Goal: Find specific fact: Find specific fact

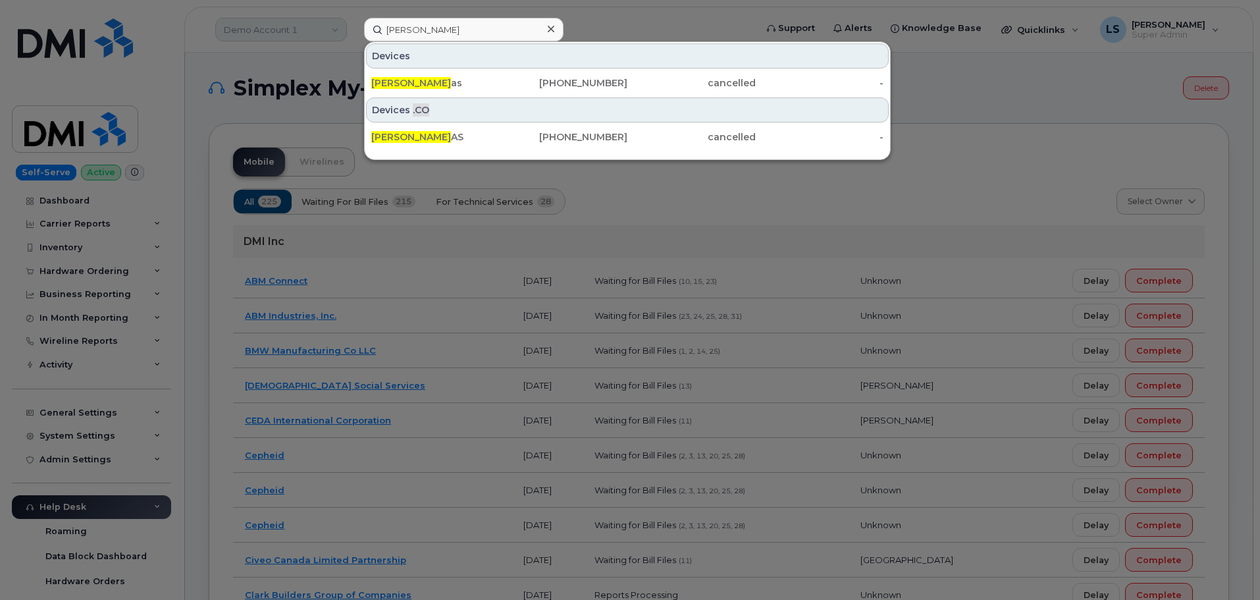
drag, startPoint x: 317, startPoint y: 20, endPoint x: 310, endPoint y: 26, distance: 8.9
click at [317, 20] on div at bounding box center [630, 300] width 1260 height 600
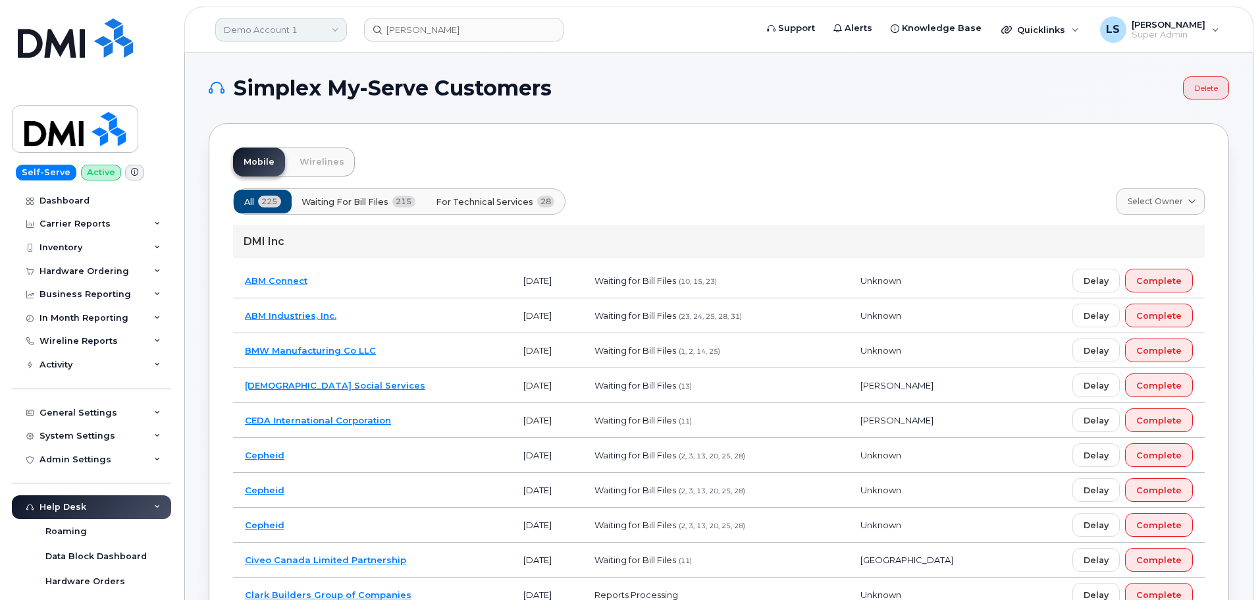
click at [309, 30] on link "Demo Account 1" at bounding box center [281, 30] width 132 height 24
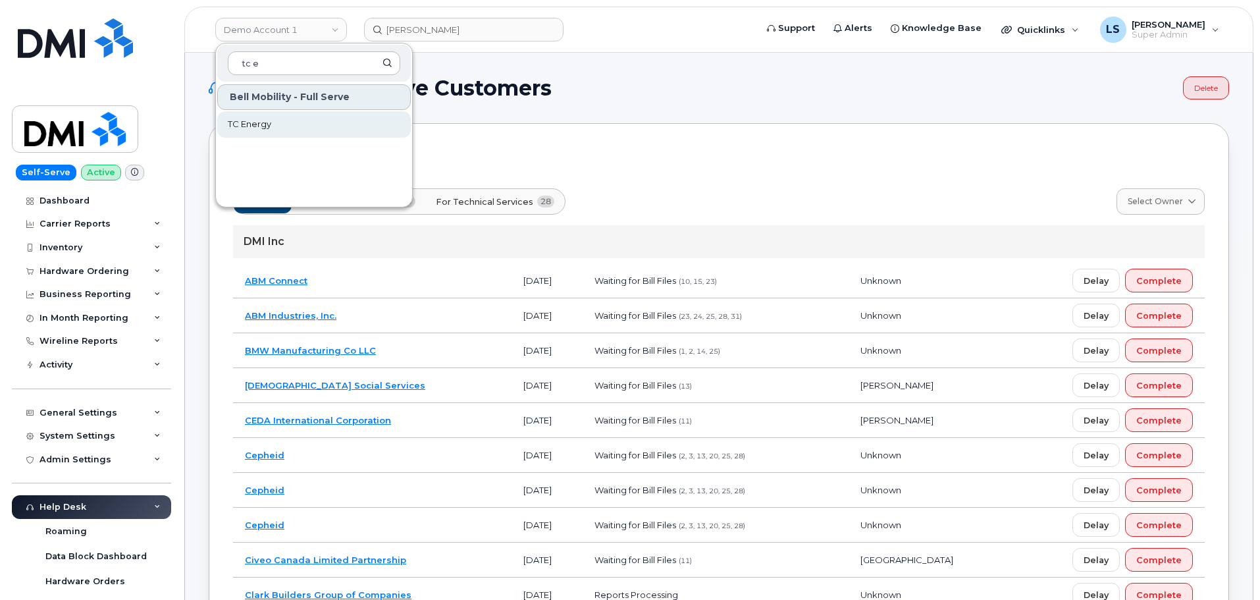
type input "tc e"
click at [307, 128] on link "TC Energy" at bounding box center [314, 124] width 194 height 26
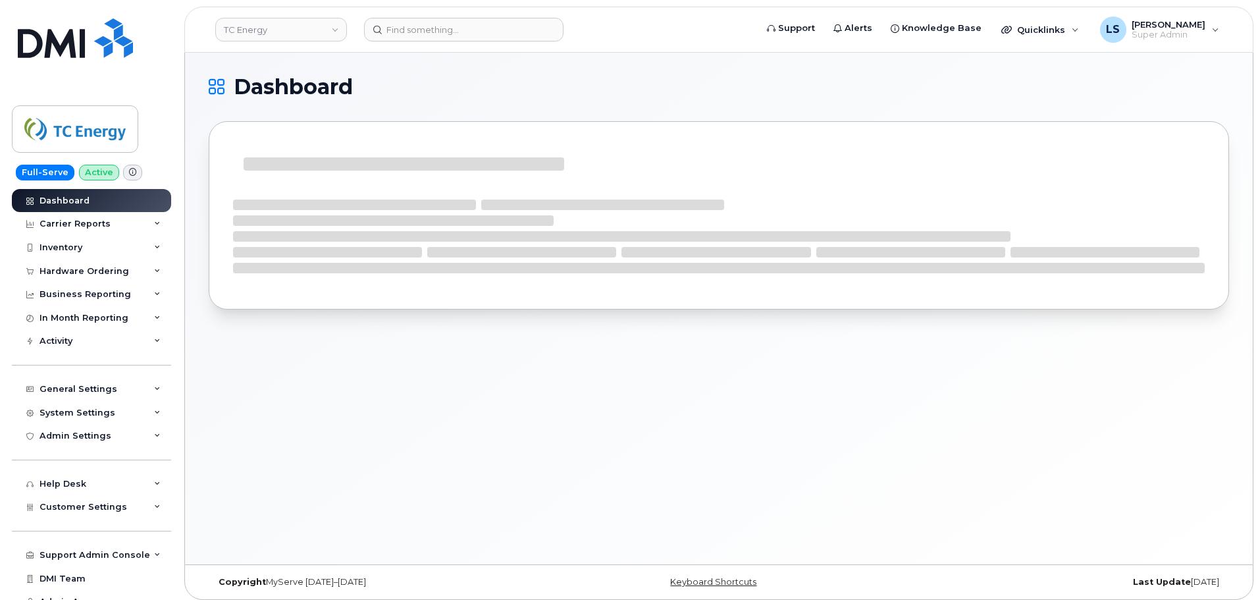
click at [133, 172] on span at bounding box center [132, 173] width 19 height 16
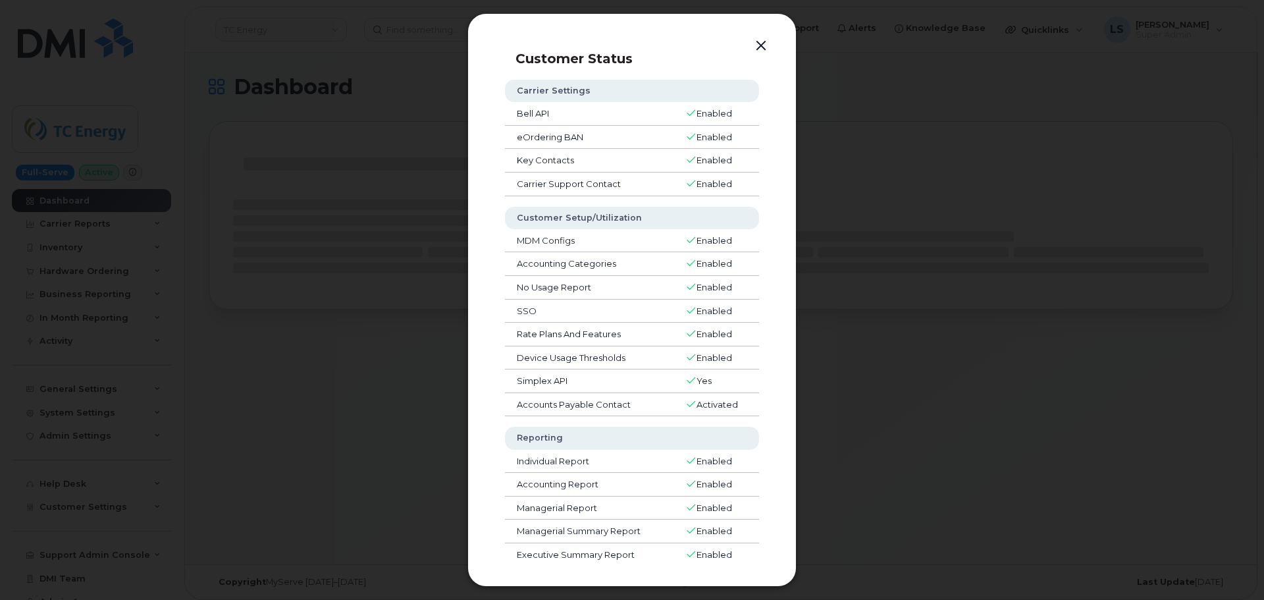
click at [760, 43] on button "button" at bounding box center [761, 46] width 20 height 18
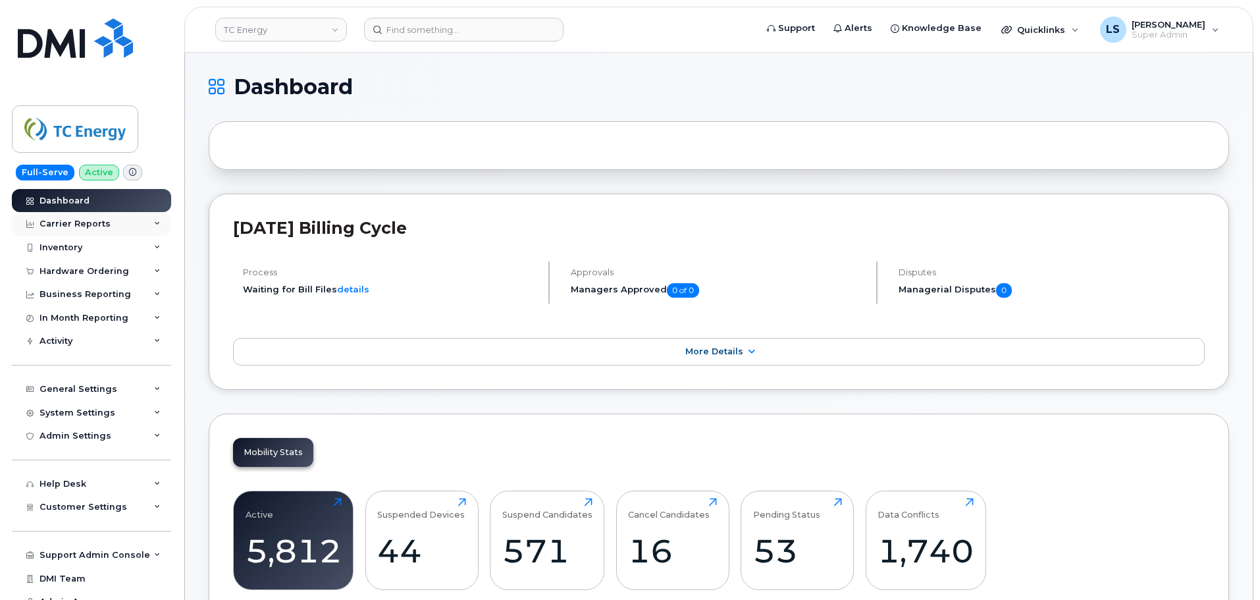
click at [125, 228] on div "Carrier Reports" at bounding box center [91, 224] width 159 height 24
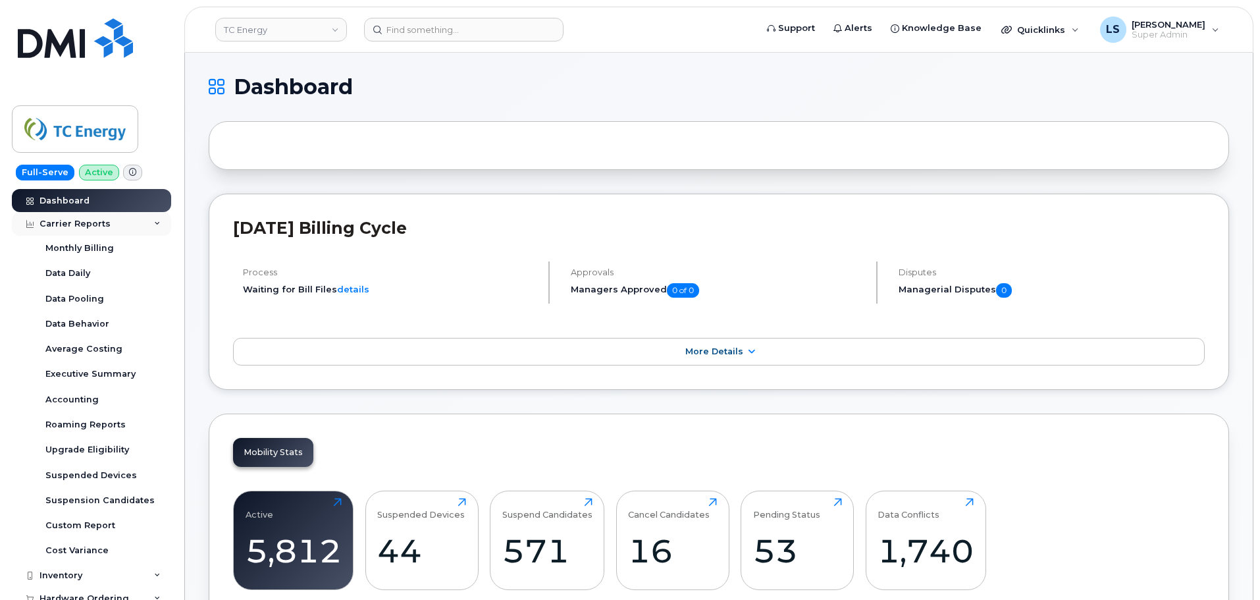
click at [124, 228] on div "Carrier Reports" at bounding box center [91, 224] width 159 height 24
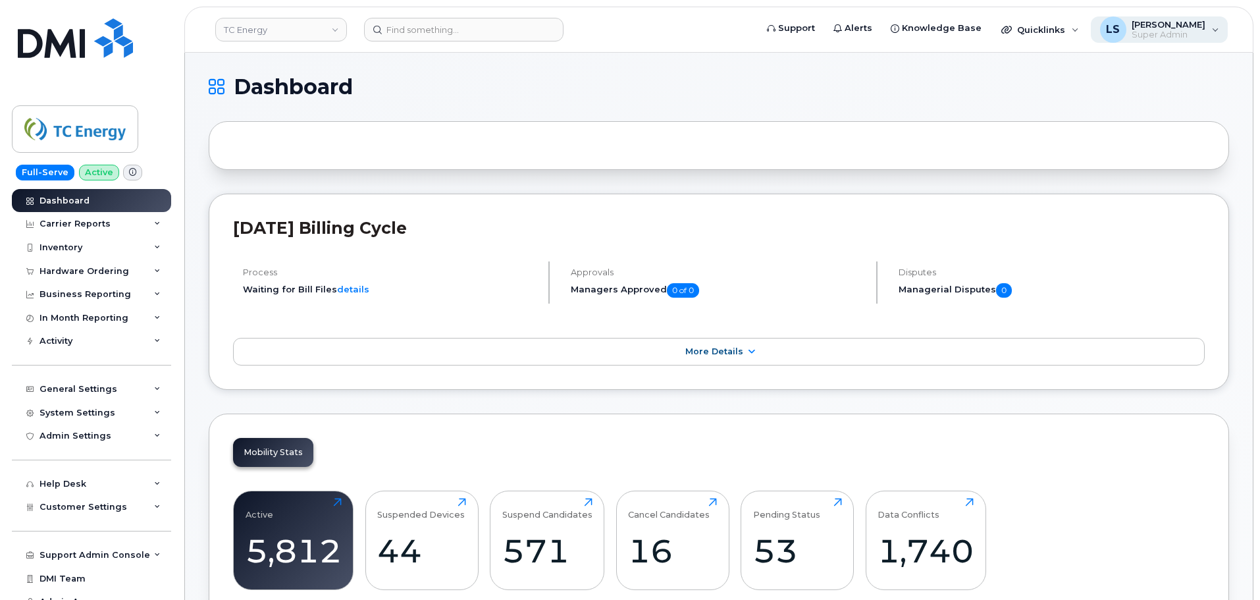
click at [1212, 26] on div "LS [PERSON_NAME] Super Admin" at bounding box center [1160, 29] width 138 height 26
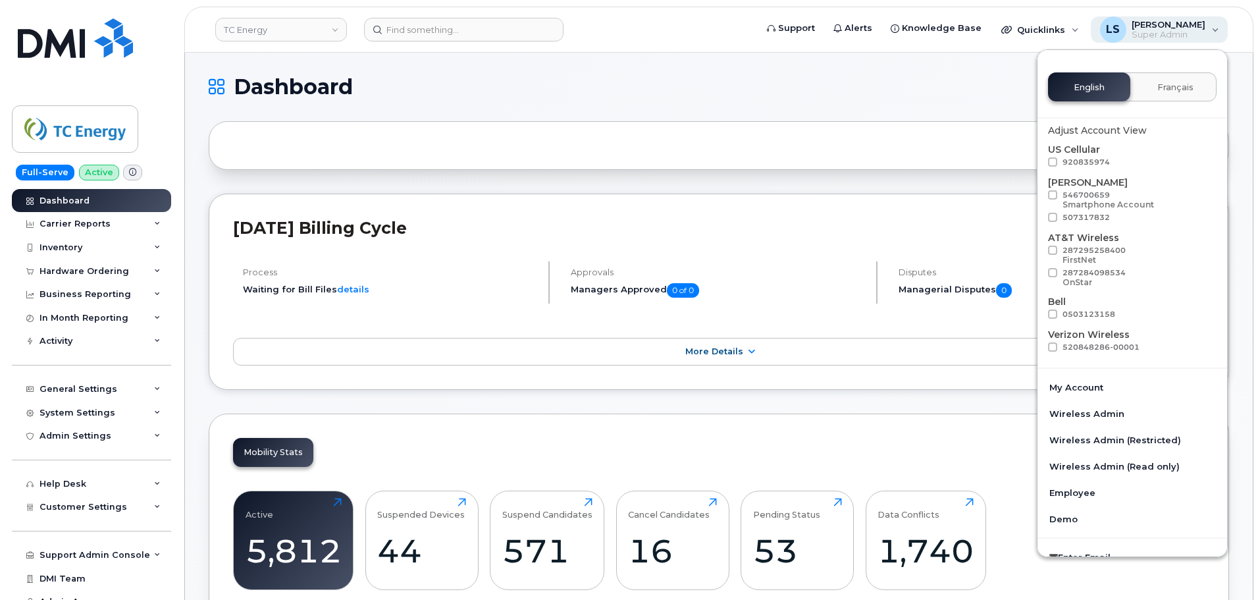
click at [1217, 31] on div "LS [PERSON_NAME] Super Admin" at bounding box center [1160, 29] width 138 height 26
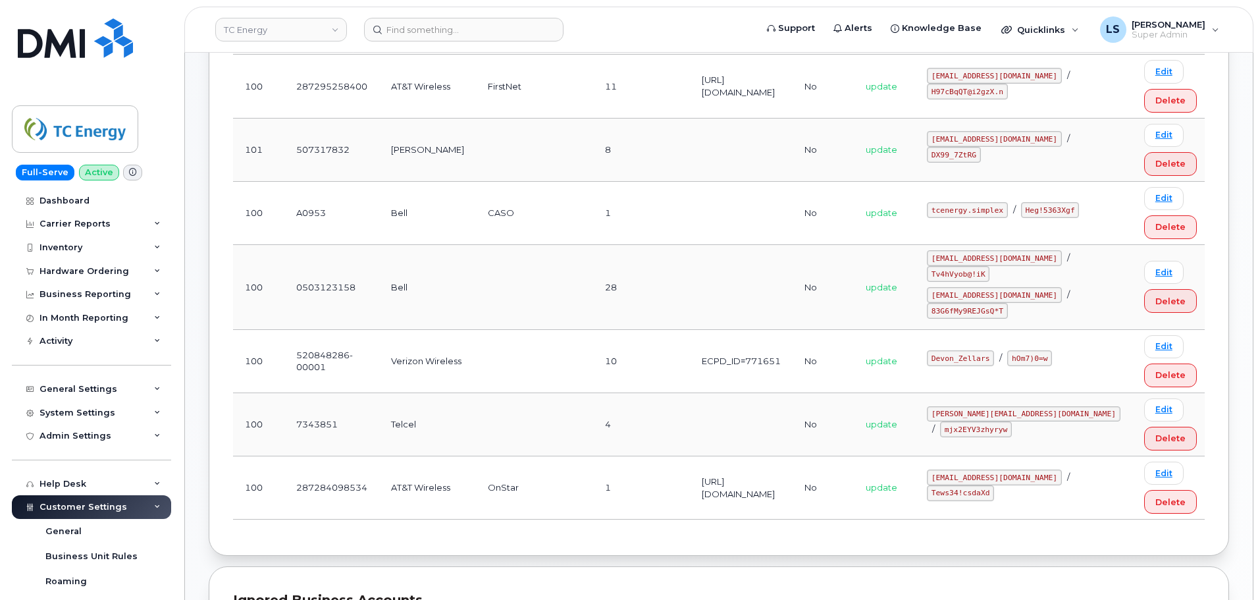
scroll to position [395, 0]
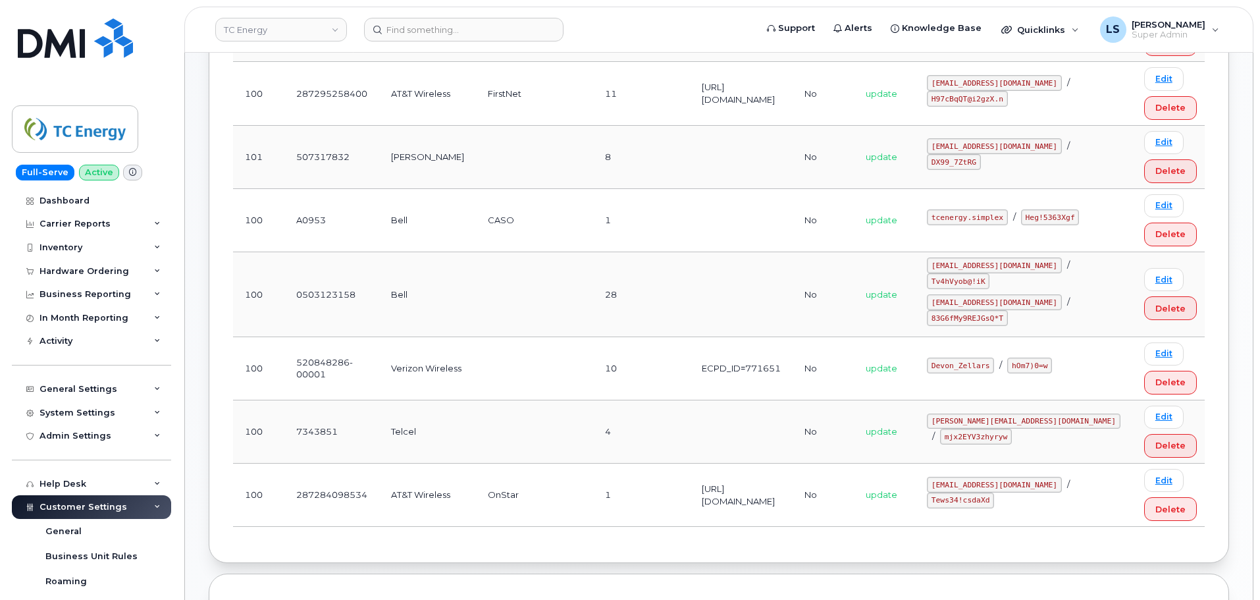
click at [690, 346] on td "ECPD_ID=771651" at bounding box center [741, 368] width 103 height 63
click at [994, 357] on code "Devon_Zellars" at bounding box center [960, 365] width 67 height 16
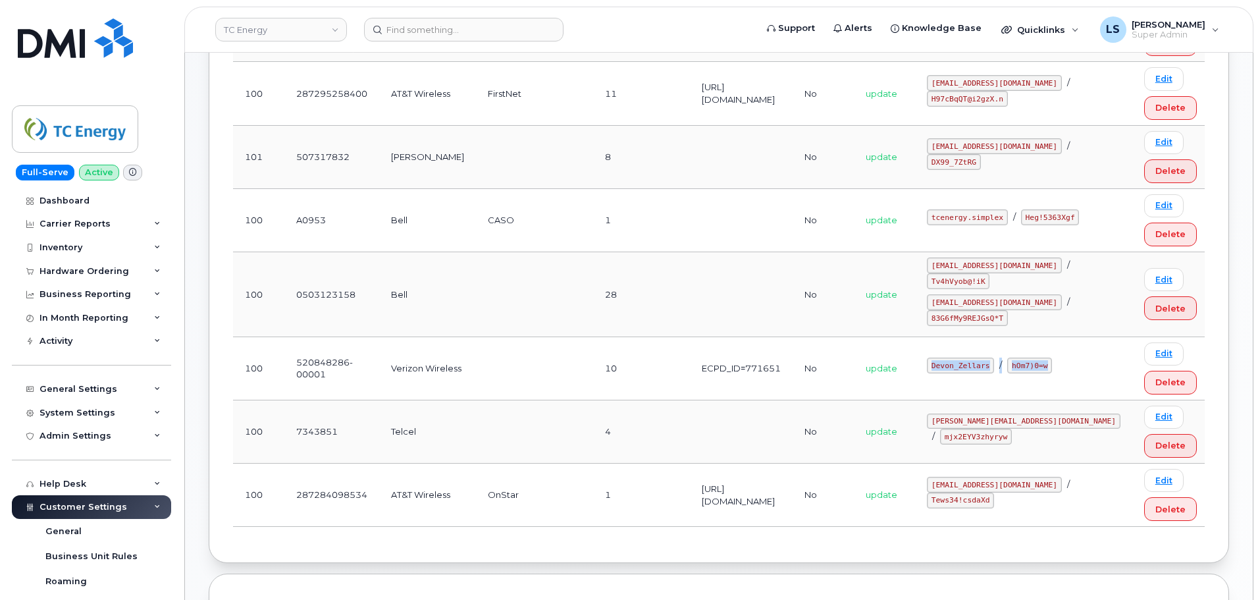
click at [994, 357] on code "Devon_Zellars" at bounding box center [960, 365] width 67 height 16
copy code "Devon_Zellars"
click at [1052, 357] on code "hOm7)0=w" at bounding box center [1029, 365] width 45 height 16
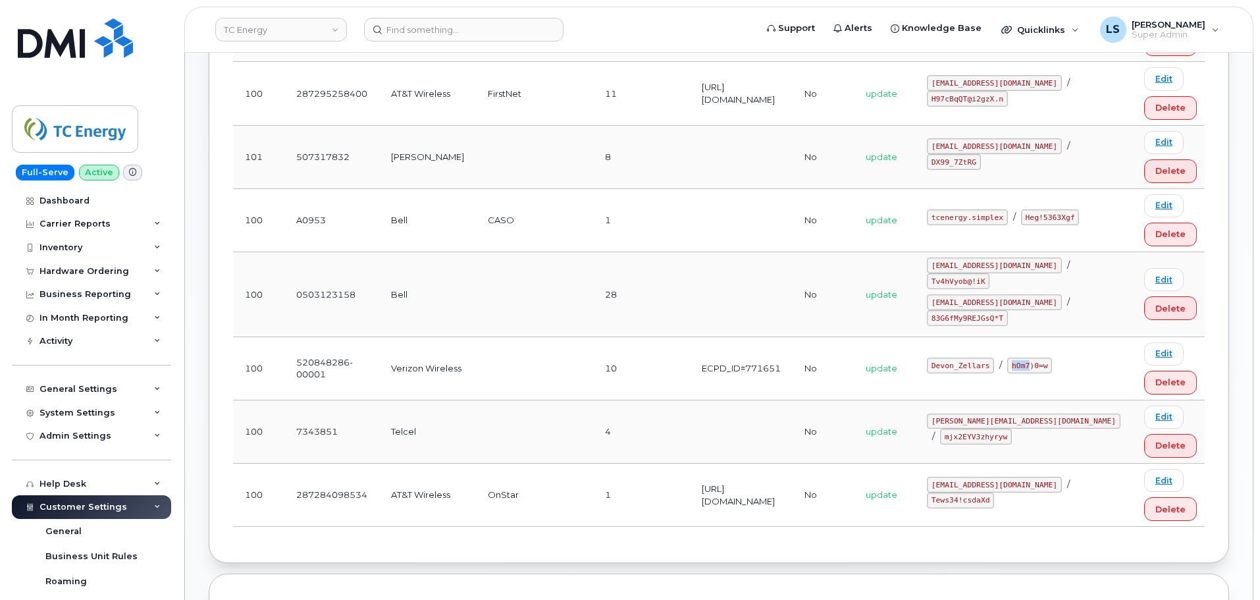
click at [1052, 357] on code "hOm7)0=w" at bounding box center [1029, 365] width 45 height 16
click at [1074, 361] on td "Devon_Zellars / hOm7)0=w" at bounding box center [1023, 368] width 217 height 63
click at [1052, 357] on code "hOm7)0=w" at bounding box center [1029, 365] width 45 height 16
drag, startPoint x: 1065, startPoint y: 341, endPoint x: 1108, endPoint y: 342, distance: 43.5
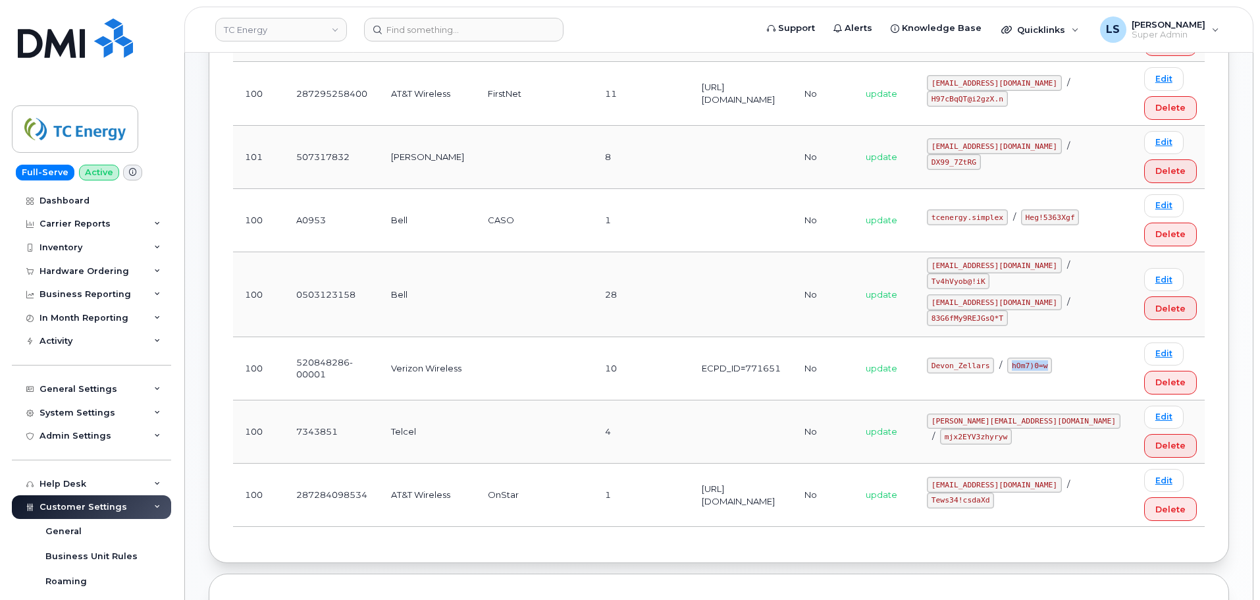
click at [1108, 342] on td "Devon_Zellars / hOm7)0=w" at bounding box center [1023, 368] width 217 height 63
copy code "hOm7)0=w"
